Goal: Check status: Check status

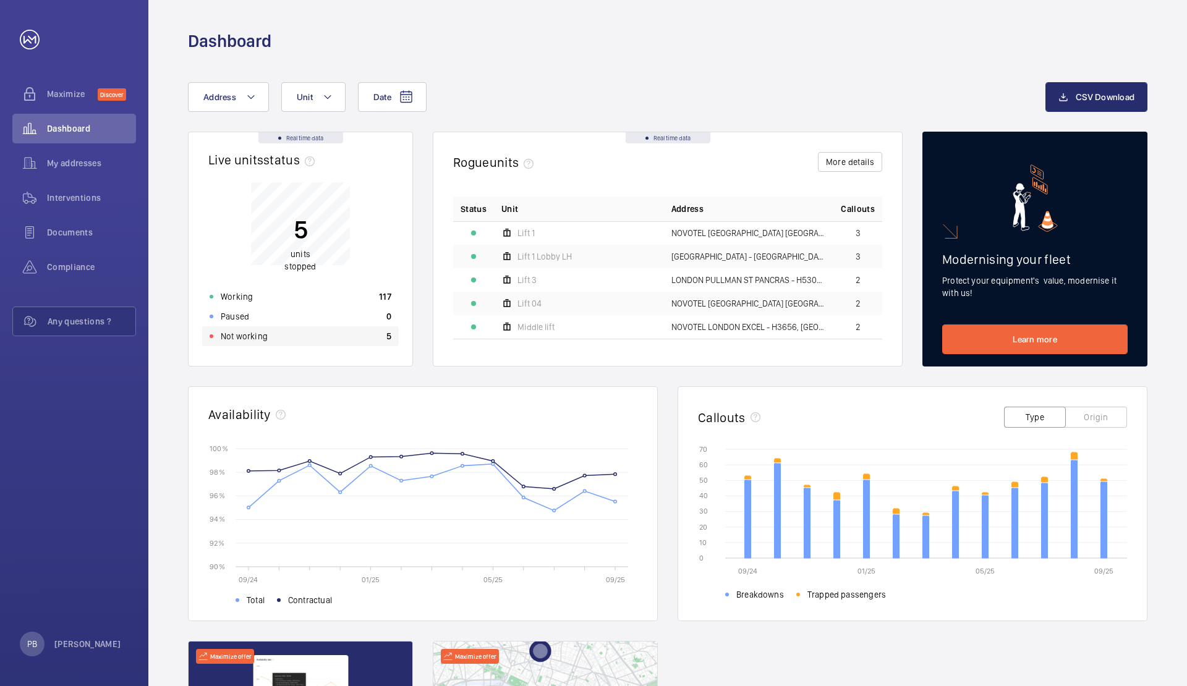
click at [389, 336] on p "5" at bounding box center [388, 336] width 5 height 12
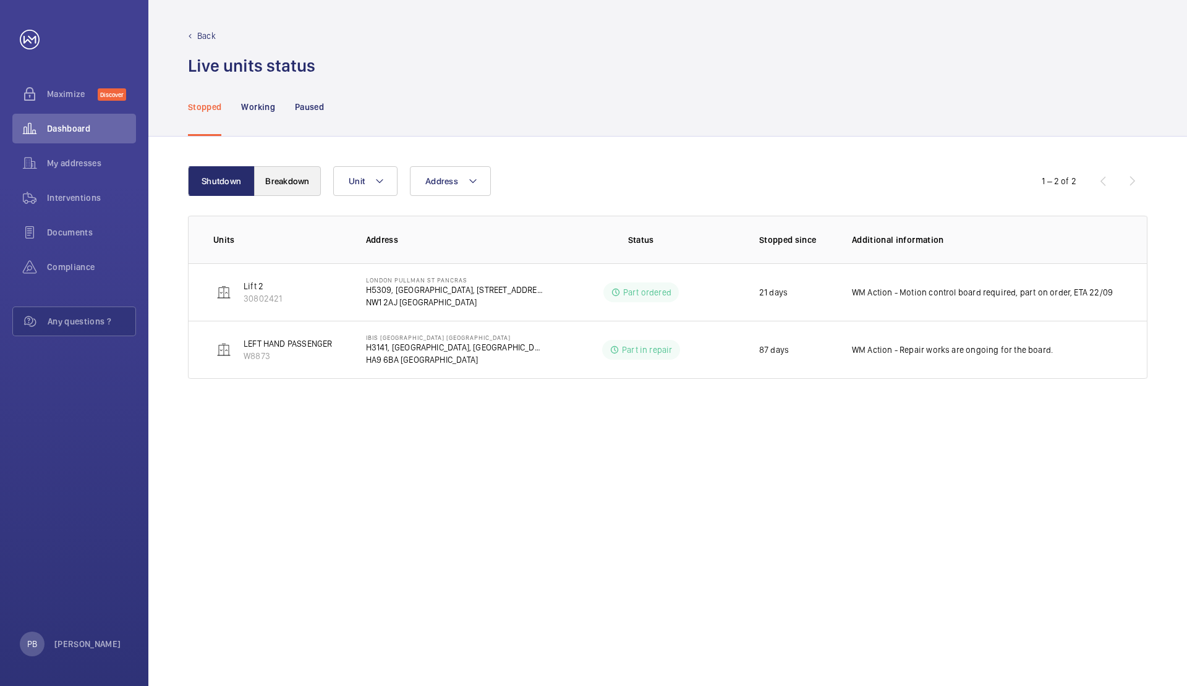
click at [281, 181] on button "Breakdown" at bounding box center [287, 181] width 67 height 30
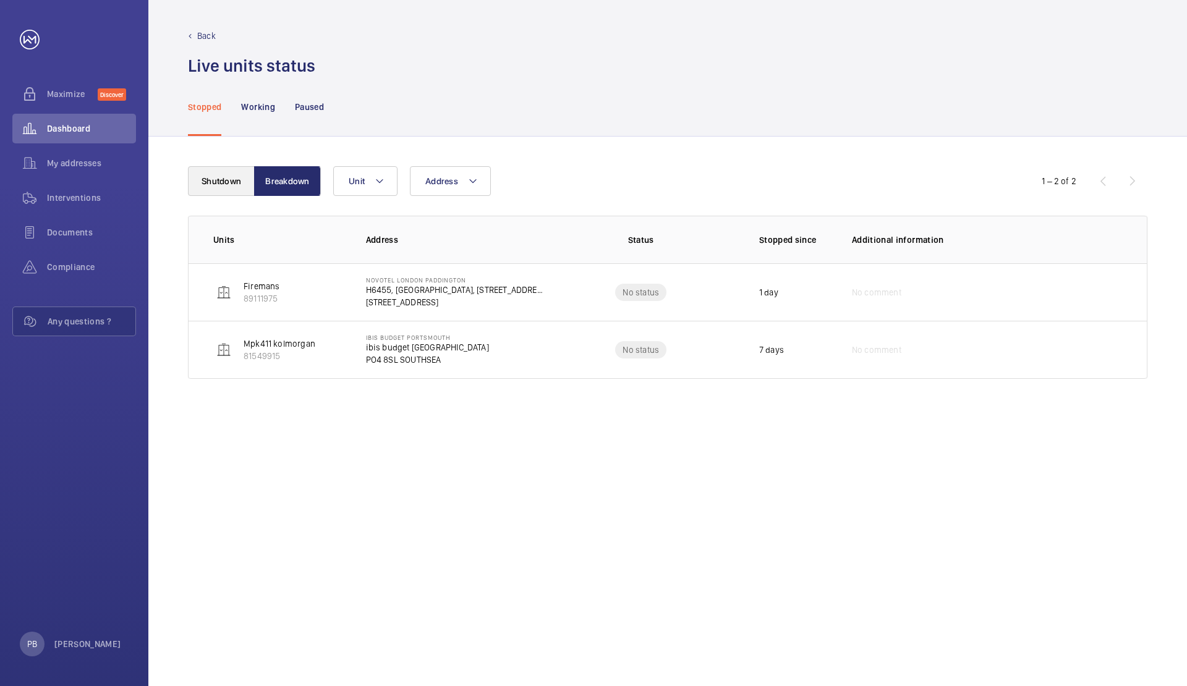
click at [230, 181] on button "Shutdown" at bounding box center [221, 181] width 67 height 30
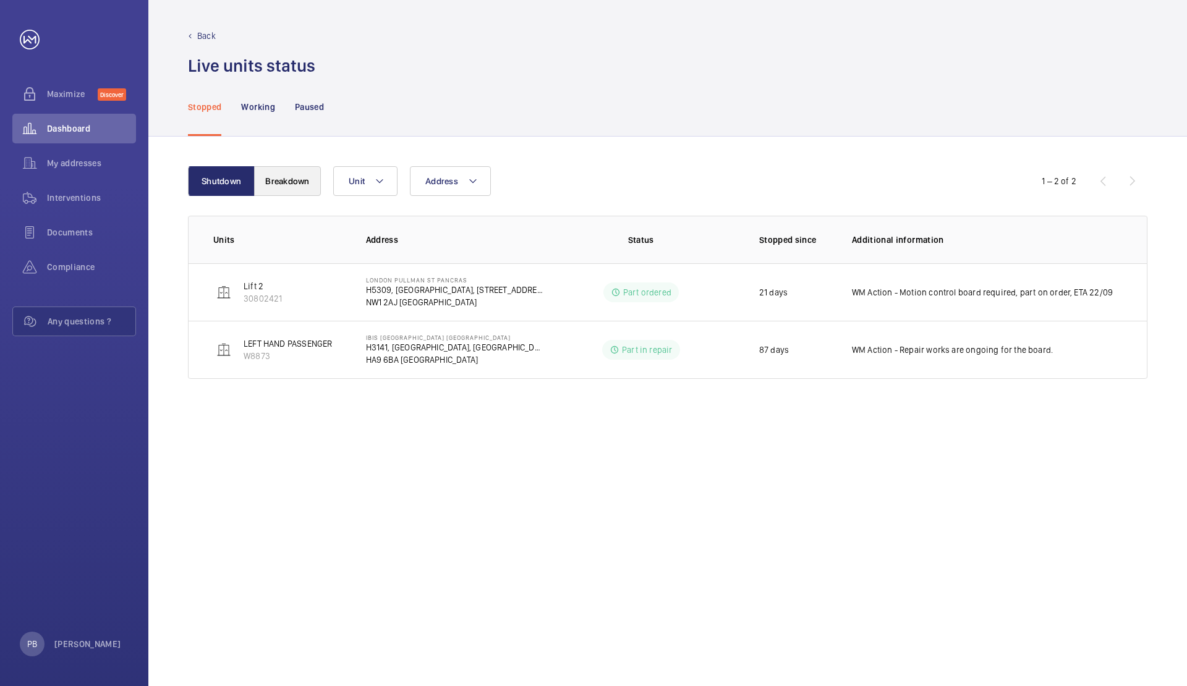
click at [283, 181] on button "Breakdown" at bounding box center [287, 181] width 67 height 30
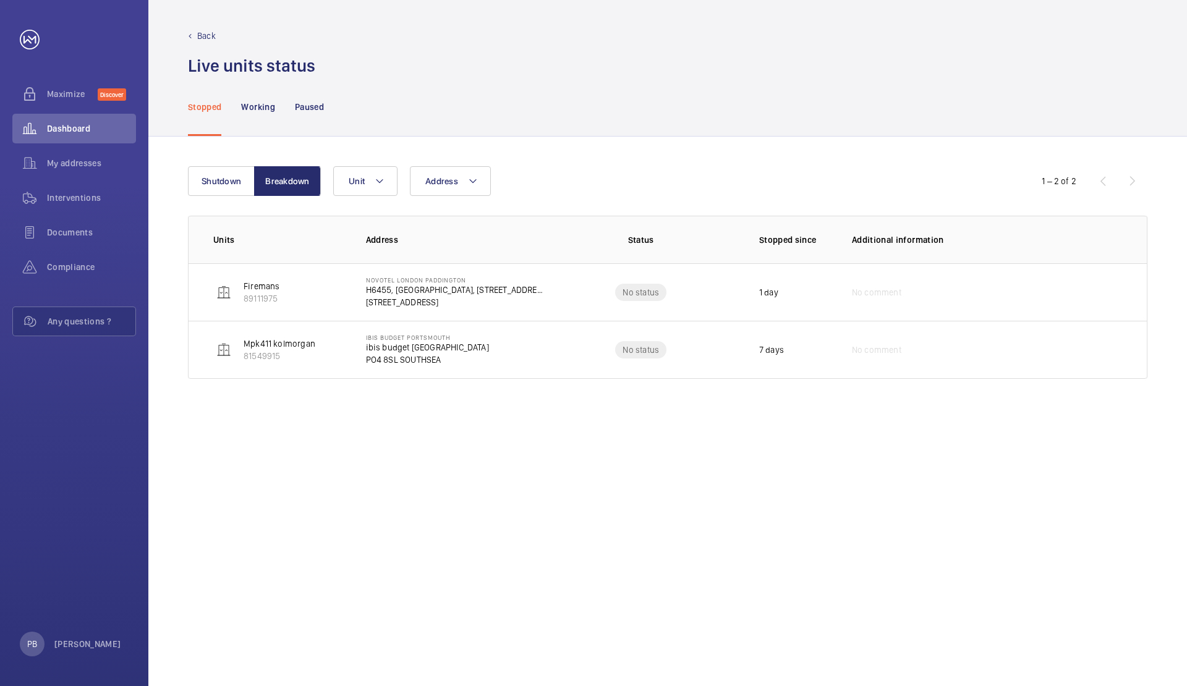
drag, startPoint x: 562, startPoint y: 420, endPoint x: 480, endPoint y: 399, distance: 84.1
click at [562, 420] on div "Shutdown Breakdown Address Unit 1 – 2 of 2 Units Address Status Stopped since A…" at bounding box center [667, 412] width 1039 height 550
click at [76, 195] on span "Interventions" at bounding box center [91, 198] width 89 height 12
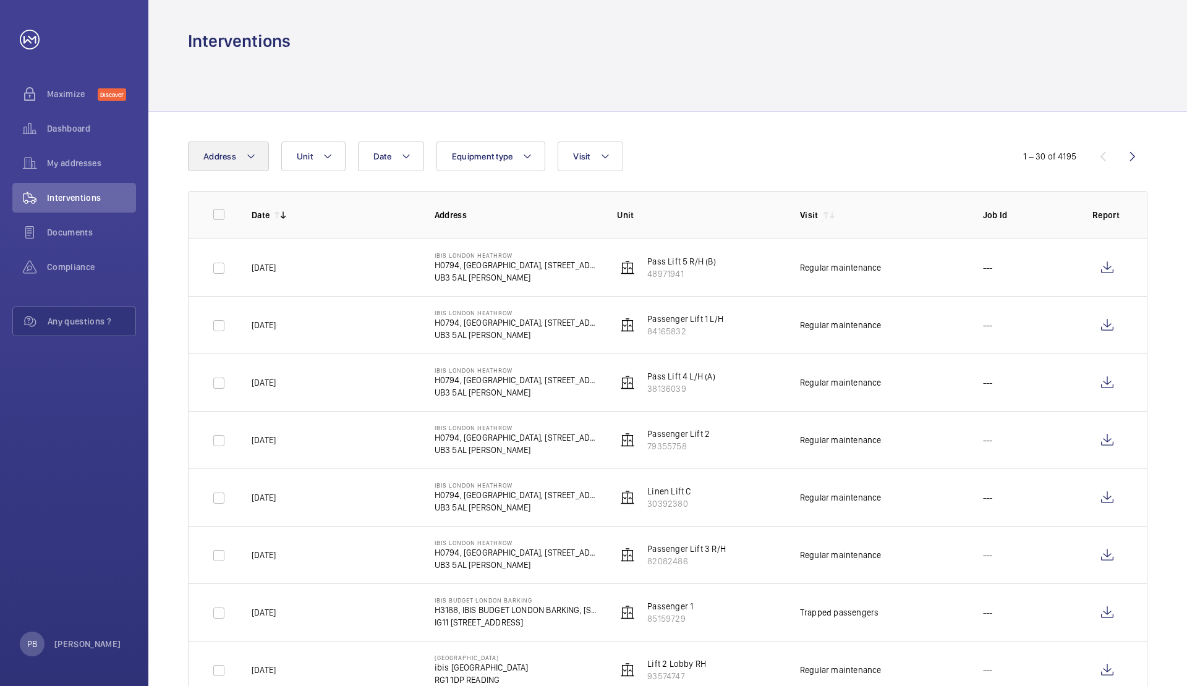
click at [254, 156] on mat-icon at bounding box center [251, 156] width 10 height 15
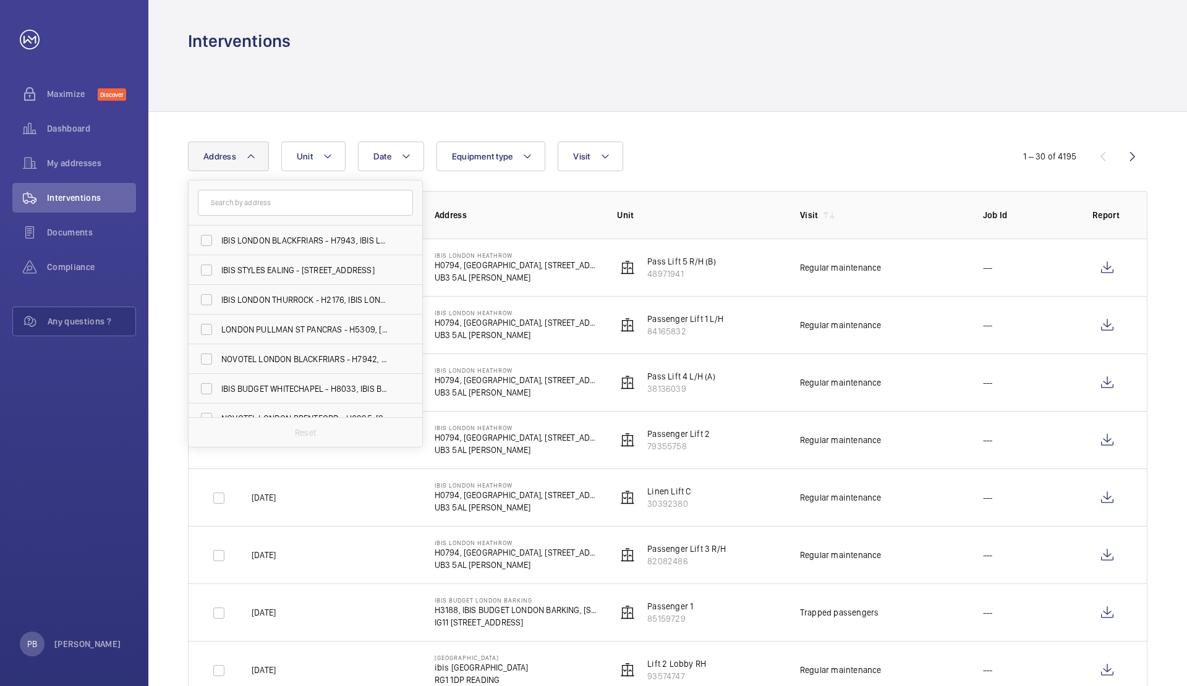
click at [256, 200] on input "text" at bounding box center [305, 203] width 215 height 26
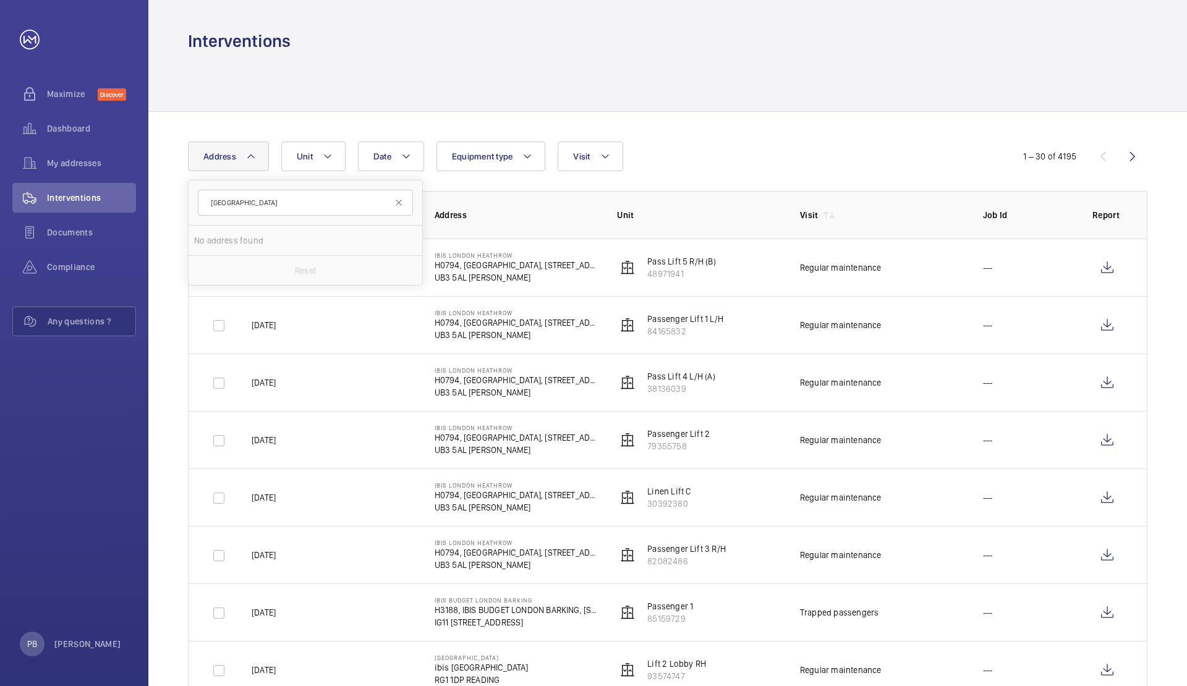
type input "[GEOGRAPHIC_DATA]"
drag, startPoint x: 291, startPoint y: 201, endPoint x: 197, endPoint y: 198, distance: 94.0
click at [197, 198] on form "[GEOGRAPHIC_DATA]" at bounding box center [306, 203] width 234 height 45
type input "t"
type input "[GEOGRAPHIC_DATA]"
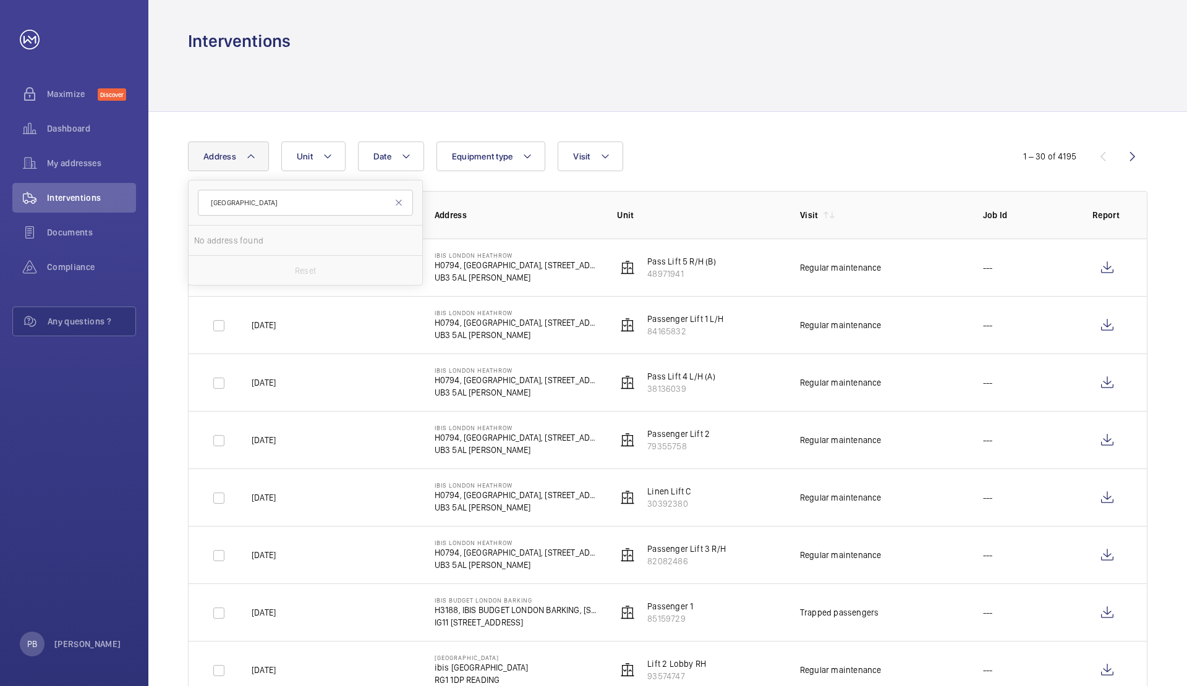
drag, startPoint x: 296, startPoint y: 201, endPoint x: 191, endPoint y: 204, distance: 105.1
click at [191, 204] on form "[GEOGRAPHIC_DATA]" at bounding box center [306, 203] width 234 height 45
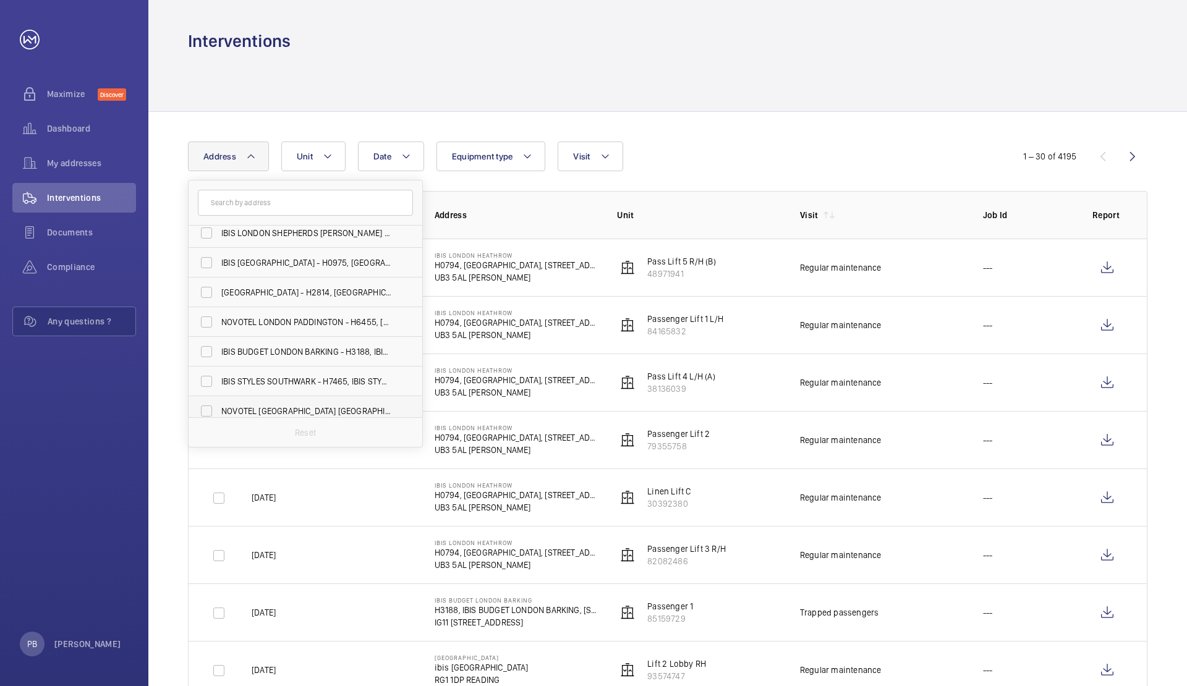
scroll to position [359, 0]
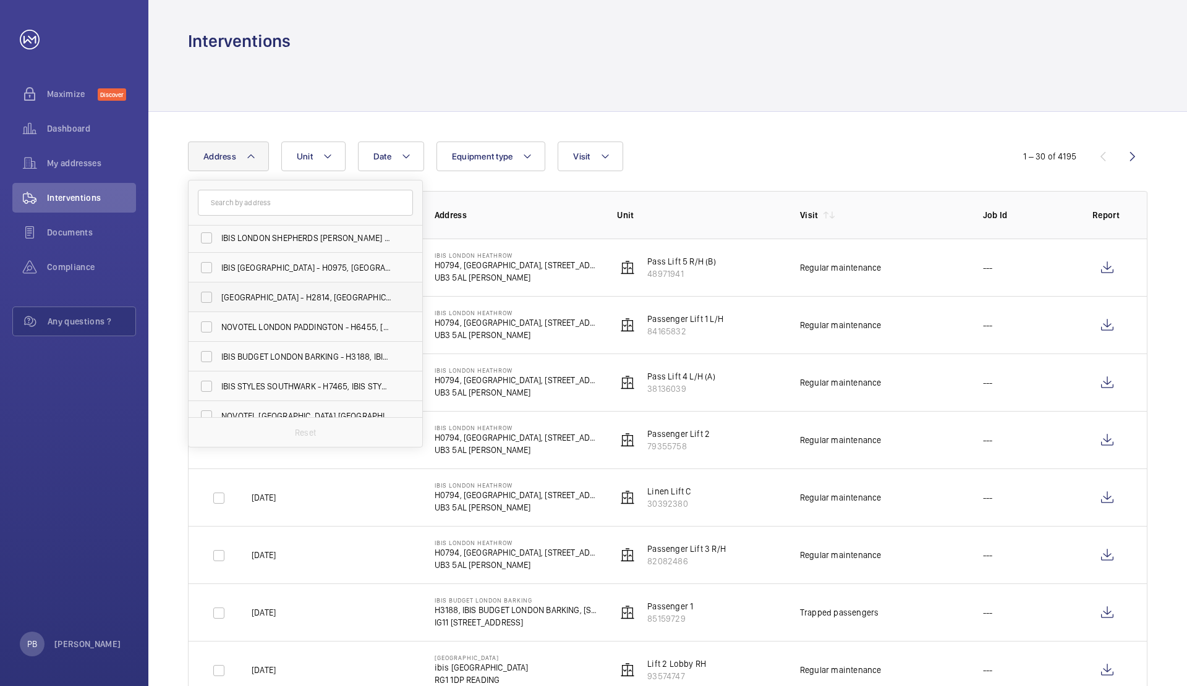
click at [265, 299] on span "[GEOGRAPHIC_DATA] - H2814, [GEOGRAPHIC_DATA], [STREET_ADDRESS]" at bounding box center [306, 297] width 170 height 12
click at [219, 299] on input "[GEOGRAPHIC_DATA] - H2814, [GEOGRAPHIC_DATA], [STREET_ADDRESS]" at bounding box center [206, 297] width 25 height 25
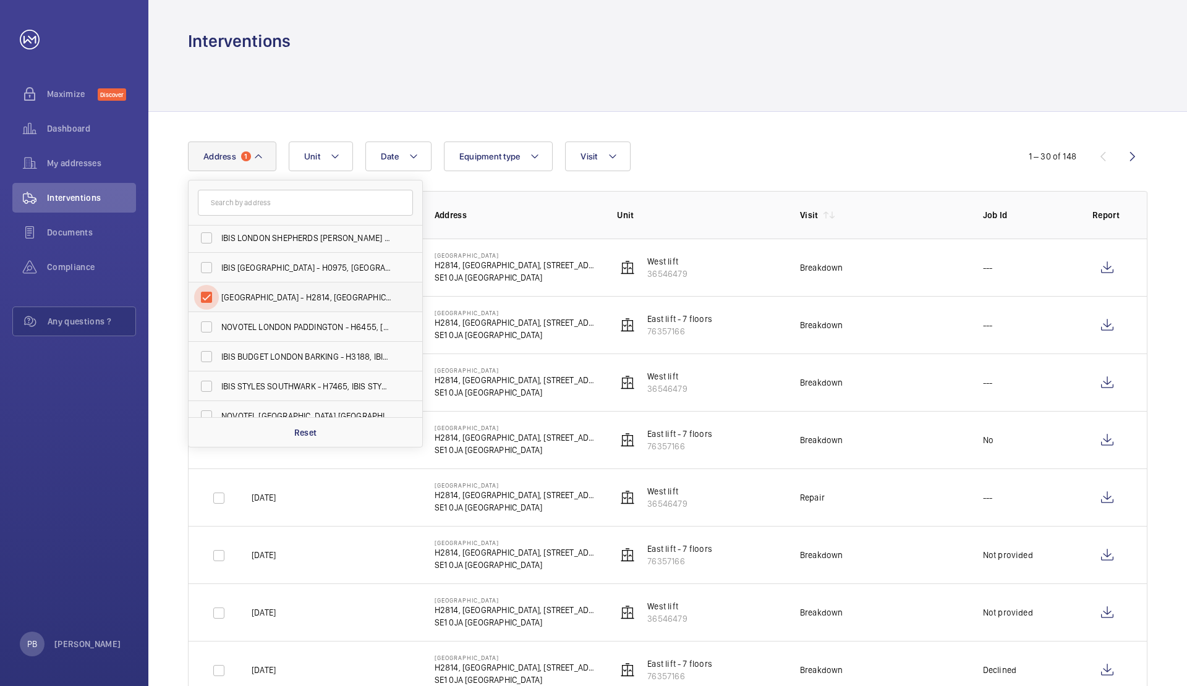
click at [210, 295] on input "[GEOGRAPHIC_DATA] - H2814, [GEOGRAPHIC_DATA], [STREET_ADDRESS]" at bounding box center [206, 297] width 25 height 25
checkbox input "false"
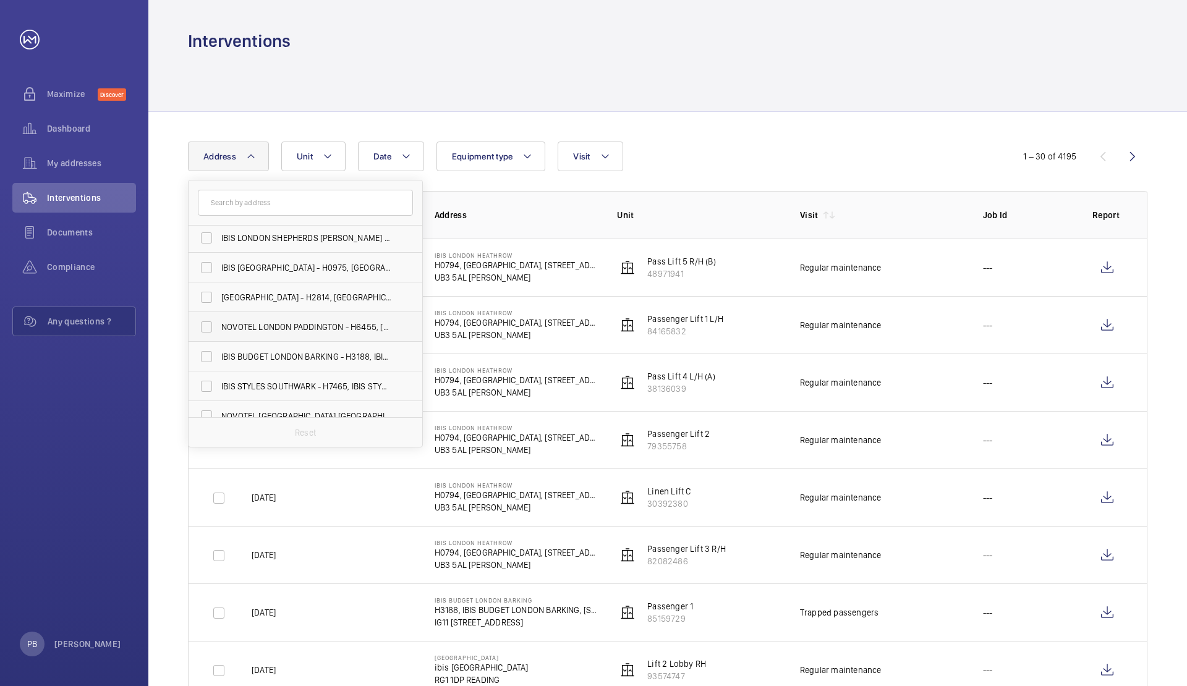
click at [253, 324] on span "NOVOTEL LONDON PADDINGTON - H6455, [GEOGRAPHIC_DATA], [STREET_ADDRESS][PERSON_N…" at bounding box center [306, 327] width 170 height 12
click at [219, 324] on input "NOVOTEL LONDON PADDINGTON - H6455, [GEOGRAPHIC_DATA], [STREET_ADDRESS][PERSON_N…" at bounding box center [206, 327] width 25 height 25
checkbox input "true"
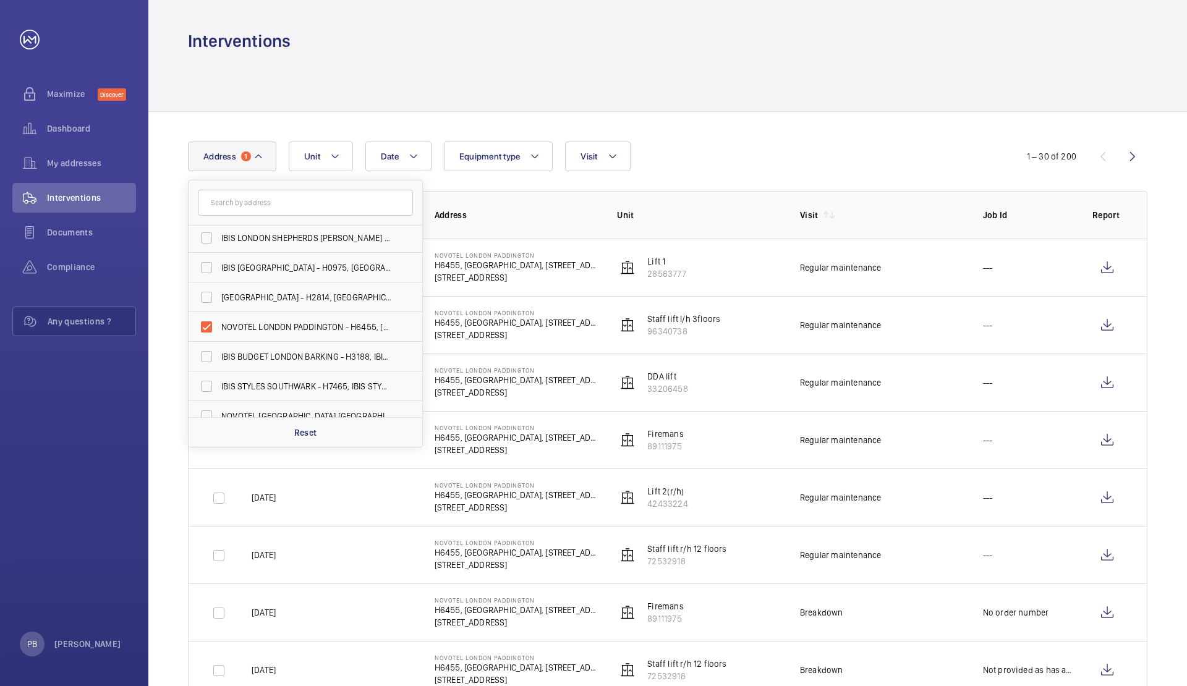
click at [360, 520] on td "[DATE]" at bounding box center [323, 497] width 183 height 57
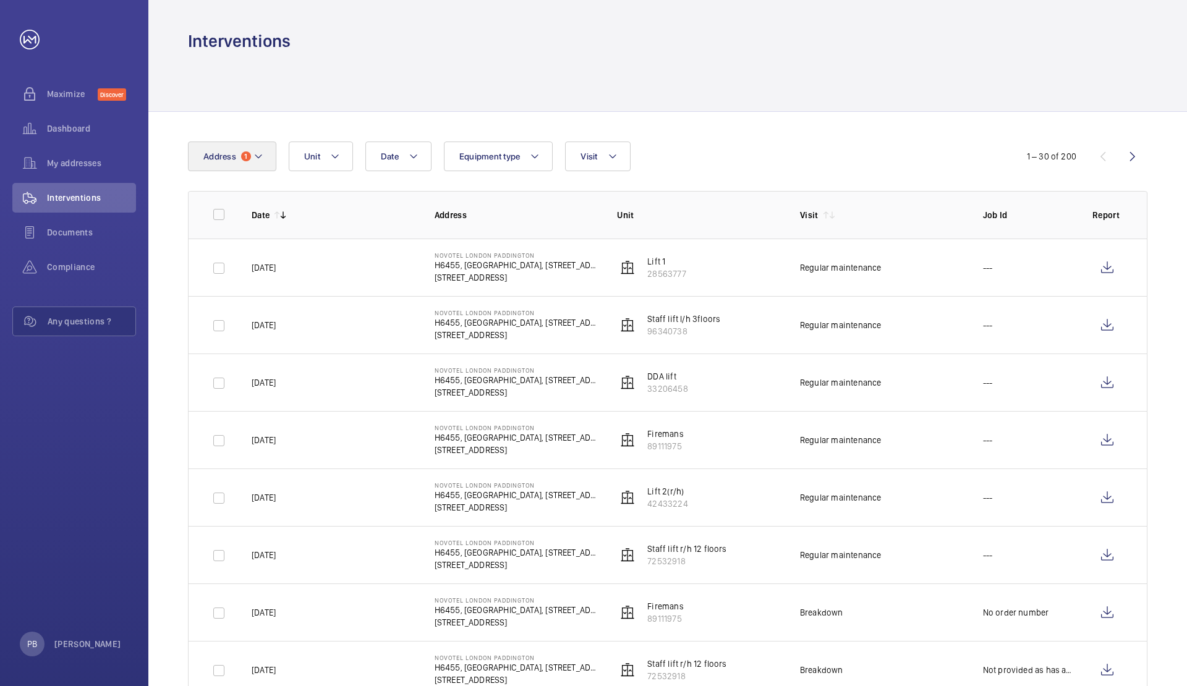
click at [258, 155] on mat-icon at bounding box center [258, 156] width 10 height 15
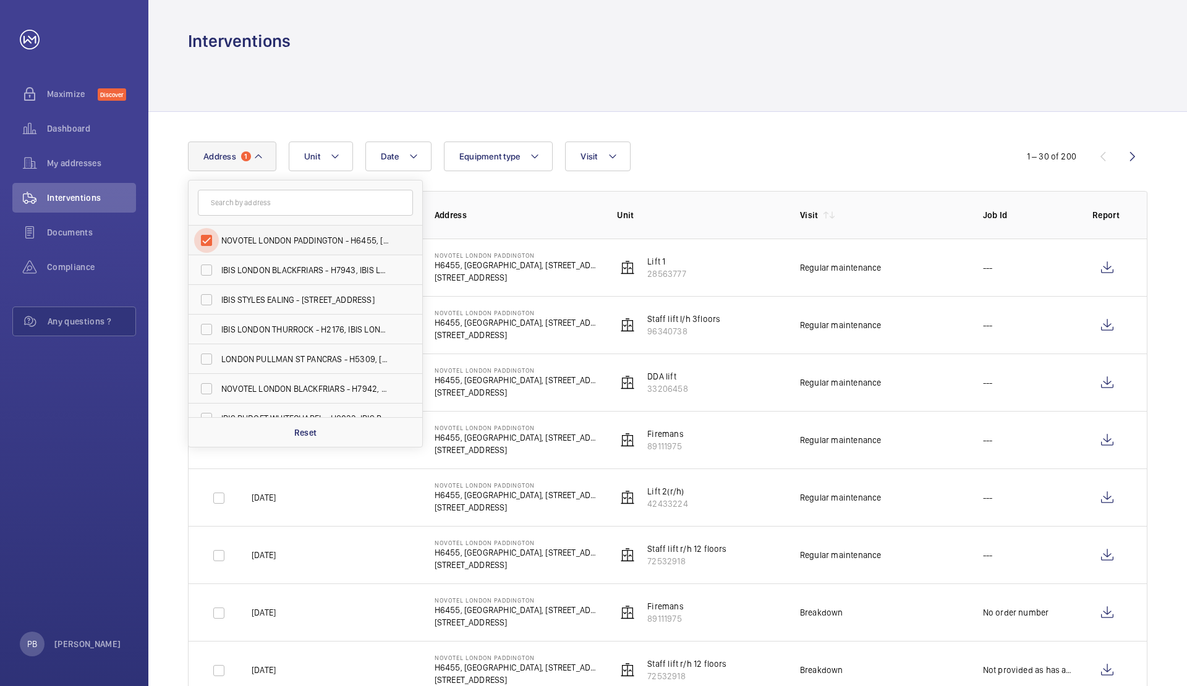
click at [210, 240] on input "NOVOTEL LONDON PADDINGTON - H6455, [GEOGRAPHIC_DATA], [STREET_ADDRESS][PERSON_N…" at bounding box center [206, 240] width 25 height 25
checkbox input "false"
